Goal: Information Seeking & Learning: Compare options

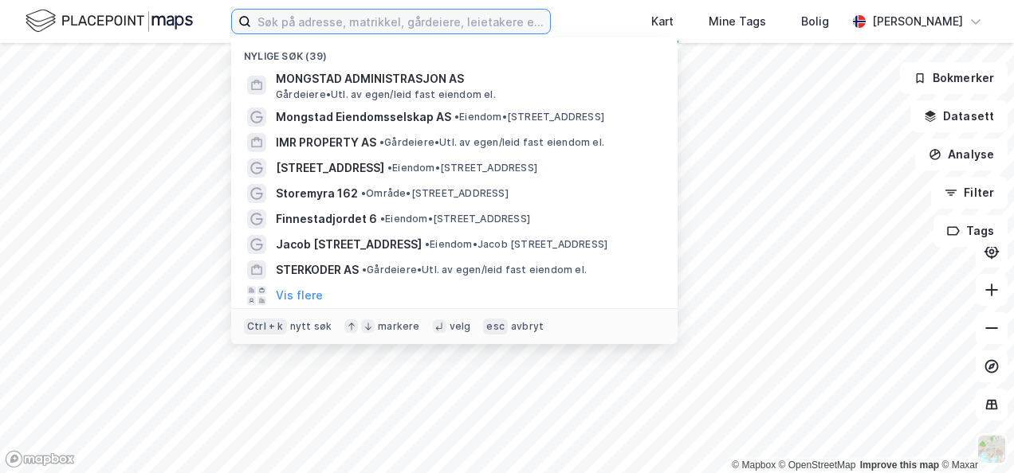
click at [447, 26] on input at bounding box center [400, 22] width 299 height 24
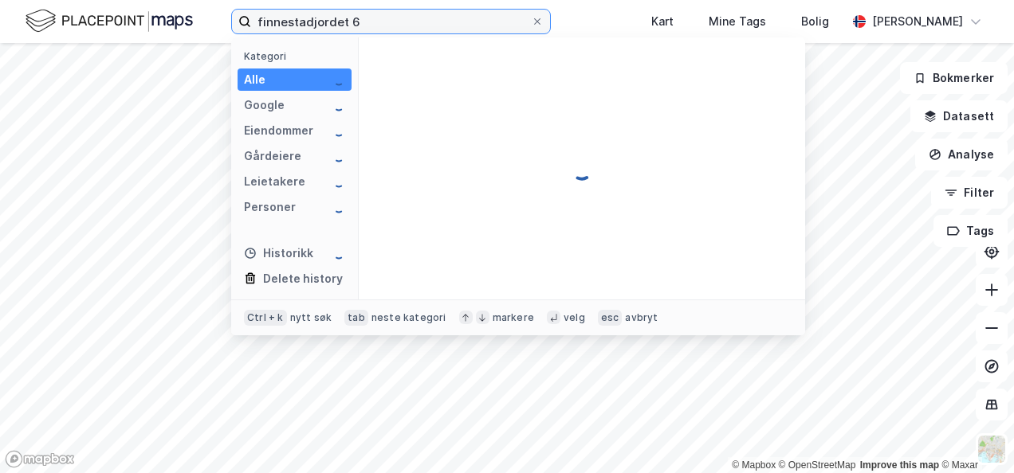
type input "finnestadjordet 6"
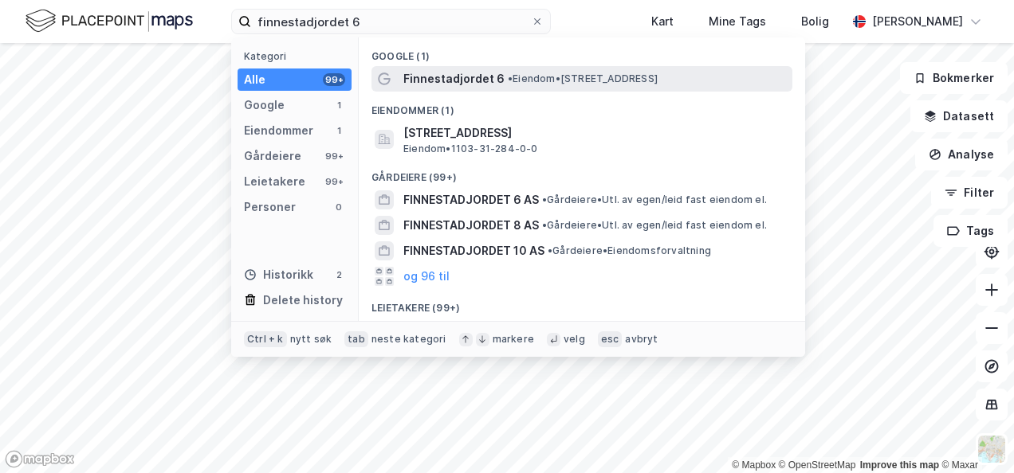
click at [501, 72] on div "Finnestadjordet 6 • Eiendom • [STREET_ADDRESS]" at bounding box center [596, 78] width 386 height 19
